Goal: Use online tool/utility: Utilize a website feature to perform a specific function

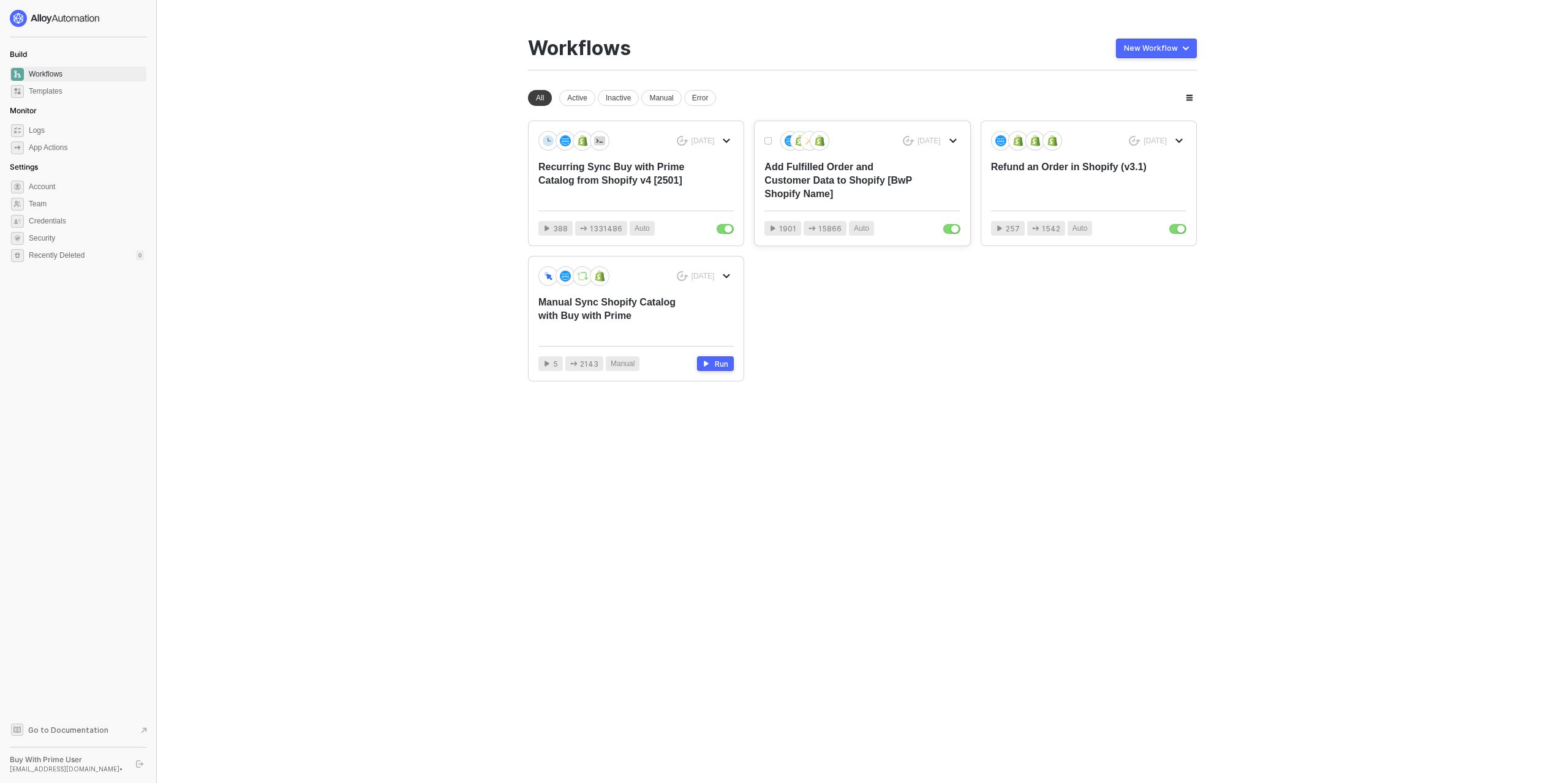
click at [884, 184] on div "Add Fulfilled Order and Customer Data to Shopify [BwP Shopify Name]" at bounding box center [842, 180] width 156 height 40
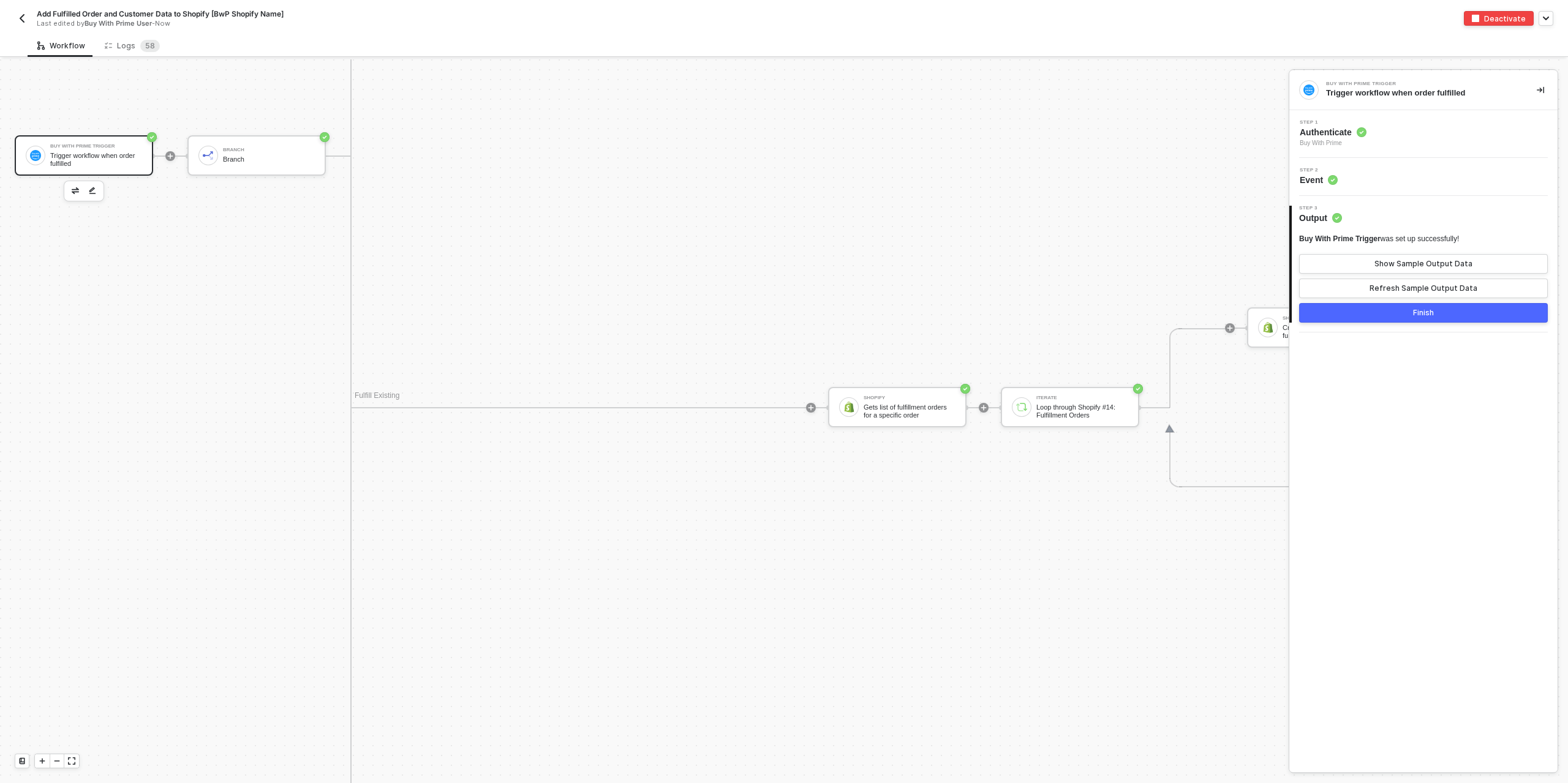
scroll to position [1671, 0]
